Goal: Communication & Community: Answer question/provide support

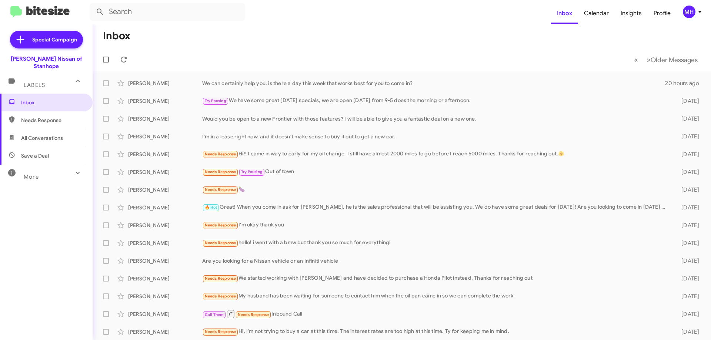
click at [47, 134] on span "All Conversations" at bounding box center [42, 137] width 42 height 7
type input "in:all-conversations"
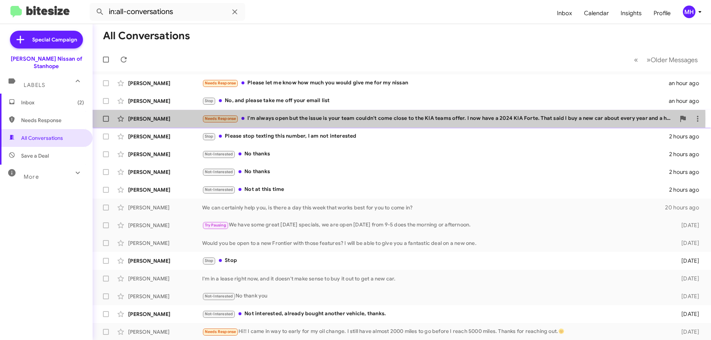
click at [311, 119] on div "Needs Response I'm always open but the issue is your team couldn't come close t…" at bounding box center [438, 118] width 473 height 9
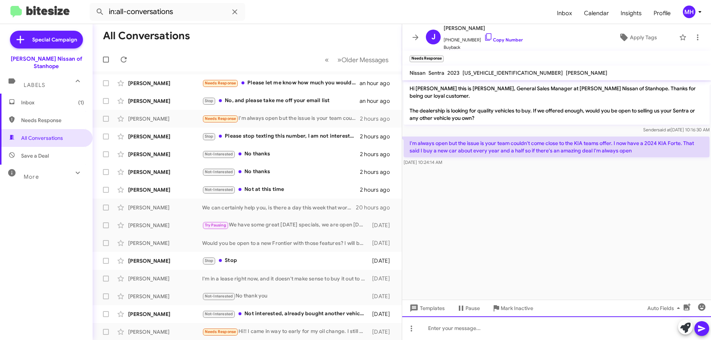
click at [444, 326] on div at bounding box center [556, 328] width 309 height 24
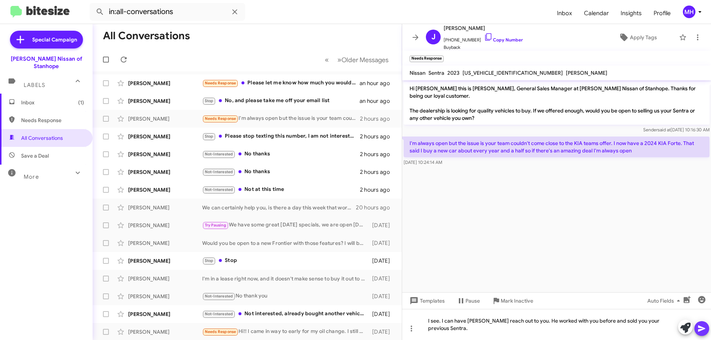
click at [700, 331] on icon at bounding box center [701, 329] width 7 height 6
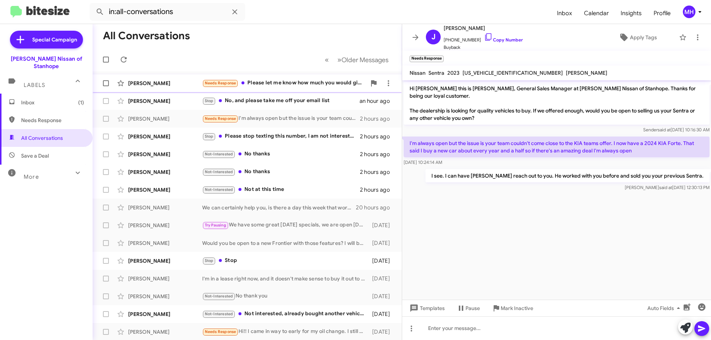
click at [268, 82] on div "Needs Response Please let me know how much you would give me for my nissan" at bounding box center [284, 83] width 164 height 9
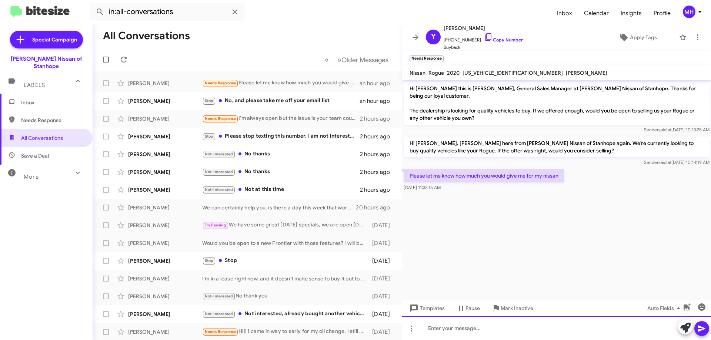
click at [435, 328] on div at bounding box center [556, 328] width 309 height 24
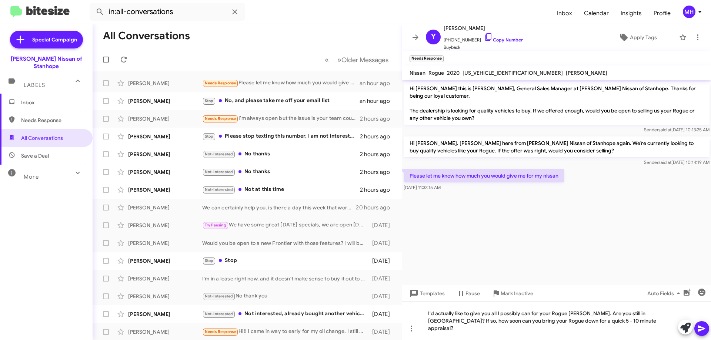
click at [701, 327] on icon at bounding box center [701, 329] width 7 height 6
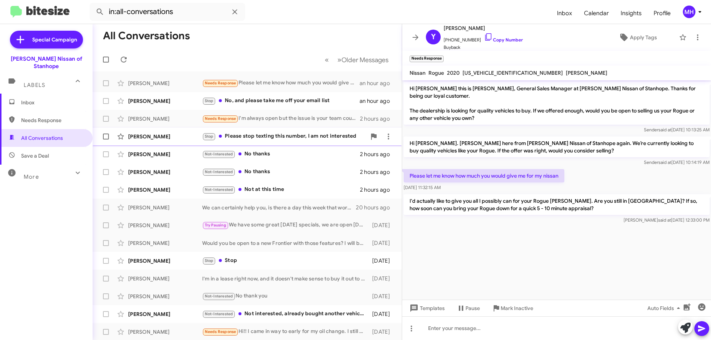
click at [273, 136] on div "Stop Please stop texting this number, I am not interested" at bounding box center [284, 136] width 164 height 9
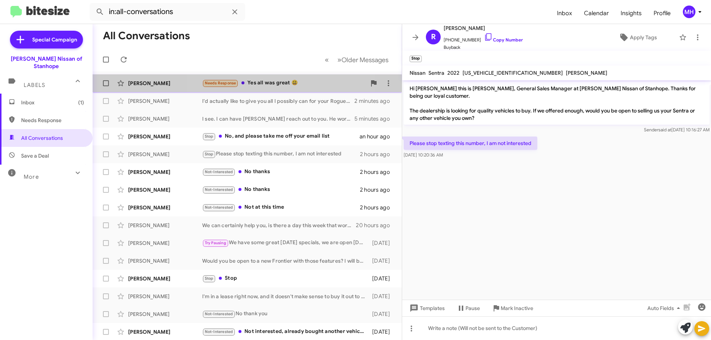
click at [281, 81] on div "Needs Response Yes all was great 😃" at bounding box center [284, 83] width 164 height 9
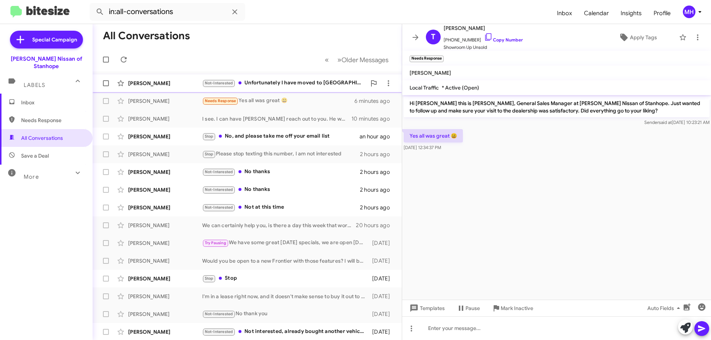
click at [288, 80] on div "Not-Interested Unfortunately I have moved to [GEOGRAPHIC_DATA]" at bounding box center [284, 83] width 164 height 9
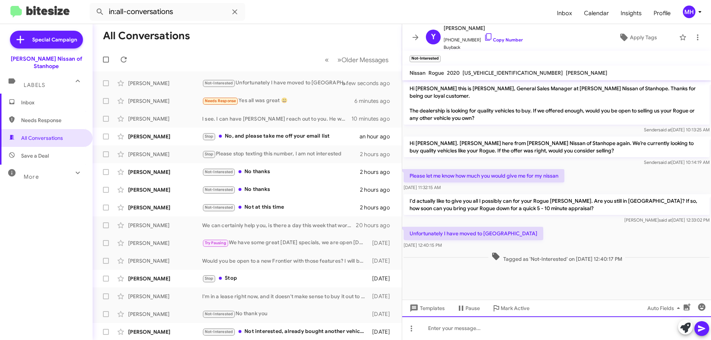
click at [437, 328] on div at bounding box center [556, 328] width 309 height 24
click at [646, 328] on div "Oh wow! Did not know that. We'd definitely like to see your trade and possibly …" at bounding box center [556, 328] width 309 height 24
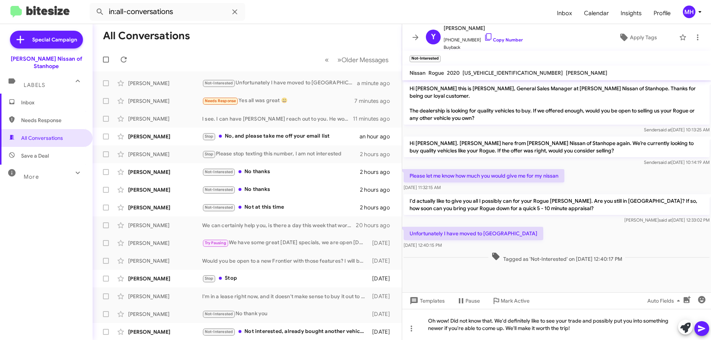
click at [701, 328] on icon at bounding box center [701, 329] width 7 height 6
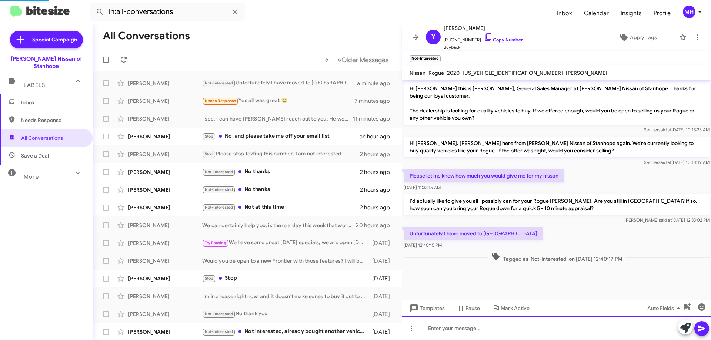
scroll to position [10, 0]
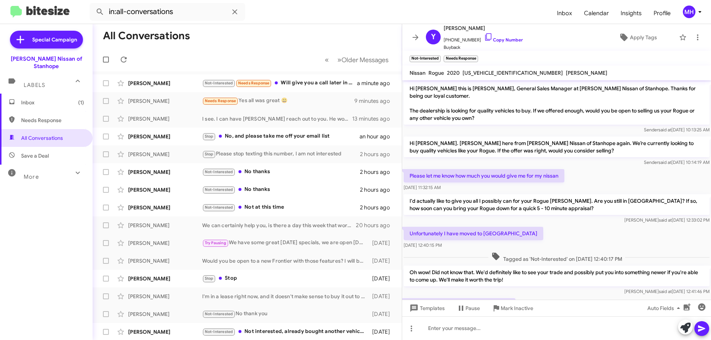
scroll to position [37, 0]
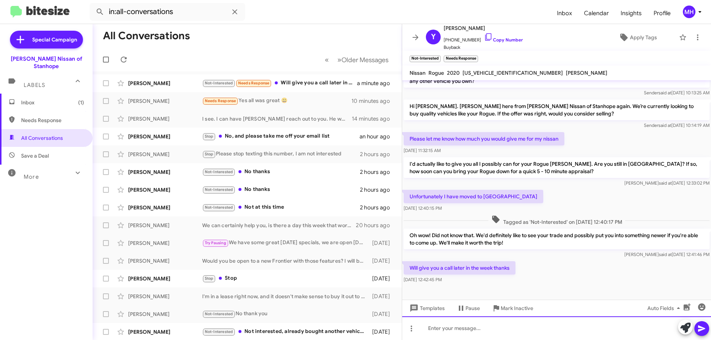
click at [445, 326] on div at bounding box center [556, 328] width 309 height 24
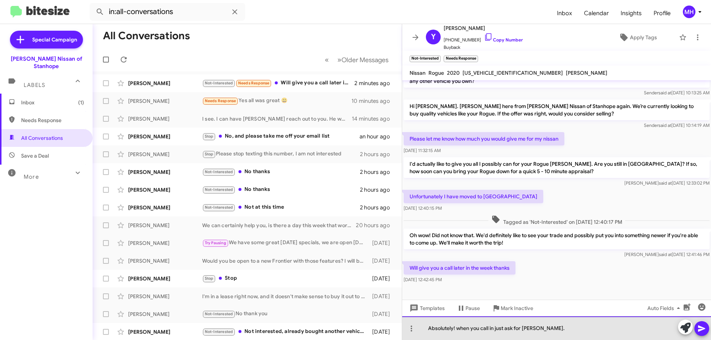
click at [459, 328] on div "Absolutely! when you call in just ask for Marcelis Harris." at bounding box center [556, 328] width 309 height 24
click at [571, 326] on div "Absolutely! When you call in just ask for Marcelis Harris." at bounding box center [556, 328] width 309 height 24
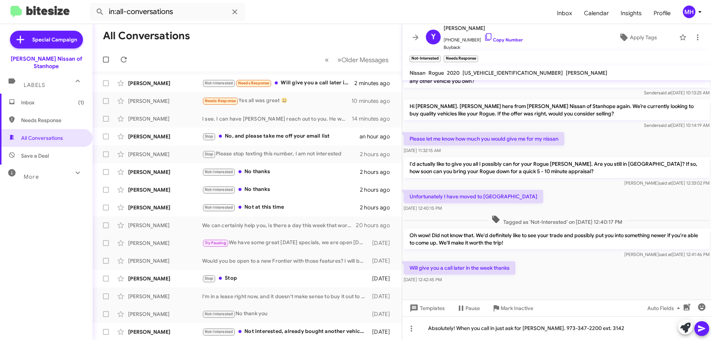
click at [701, 329] on icon at bounding box center [701, 328] width 9 height 9
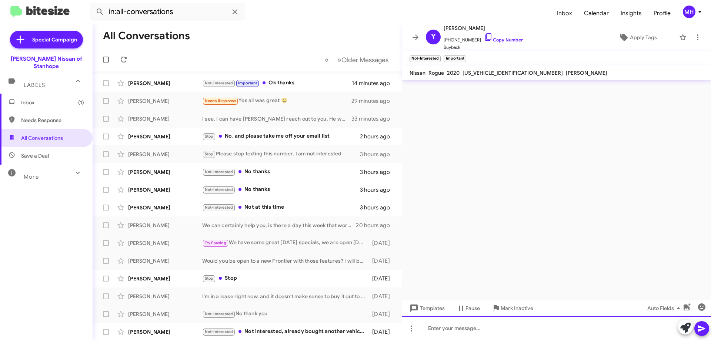
scroll to position [0, 0]
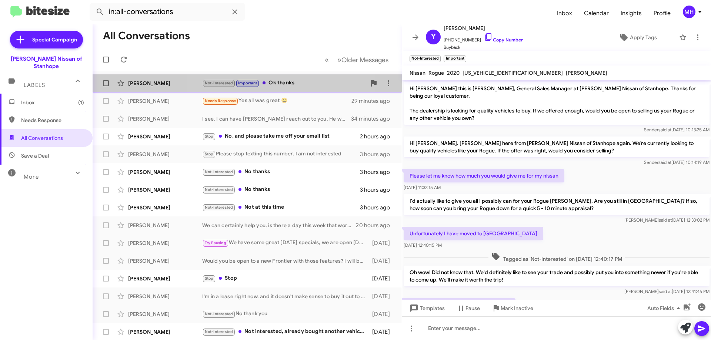
click at [283, 82] on div "Not-Interested Important Ok thanks" at bounding box center [284, 83] width 164 height 9
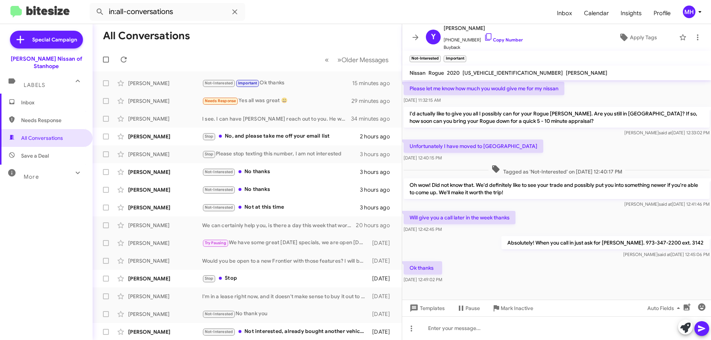
scroll to position [91, 0]
